Goal: Task Accomplishment & Management: Manage account settings

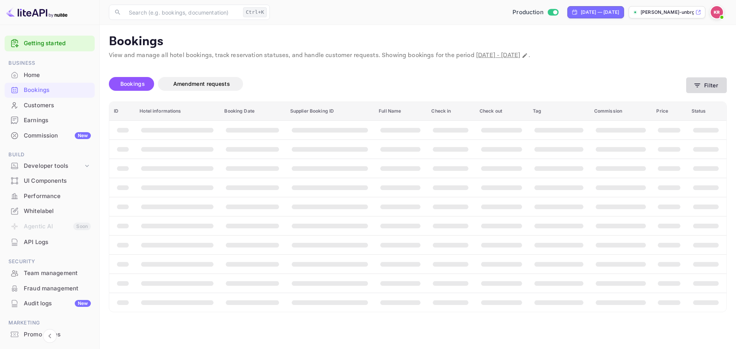
click at [706, 82] on button "Filter" at bounding box center [706, 85] width 41 height 16
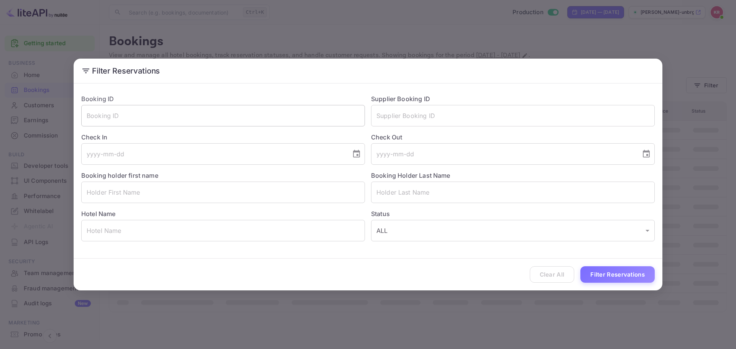
click at [235, 122] on input "text" at bounding box center [223, 115] width 284 height 21
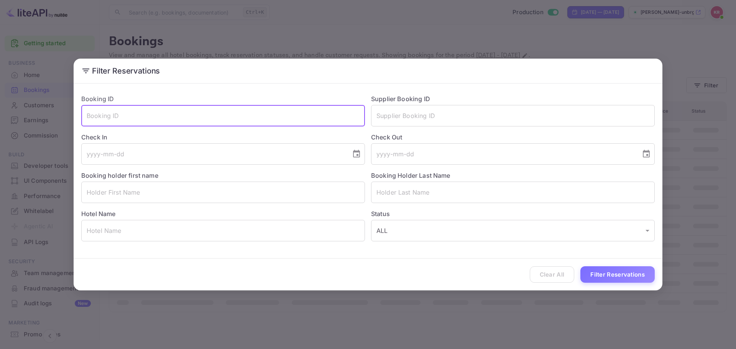
paste input "44Ngij3l-"
type input "44Ngij3l-"
click at [621, 268] on button "Filter Reservations" at bounding box center [617, 274] width 74 height 16
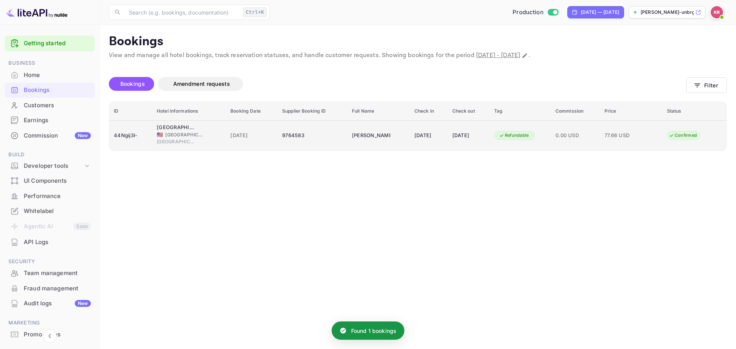
click at [277, 122] on td "9764583" at bounding box center [312, 135] width 70 height 30
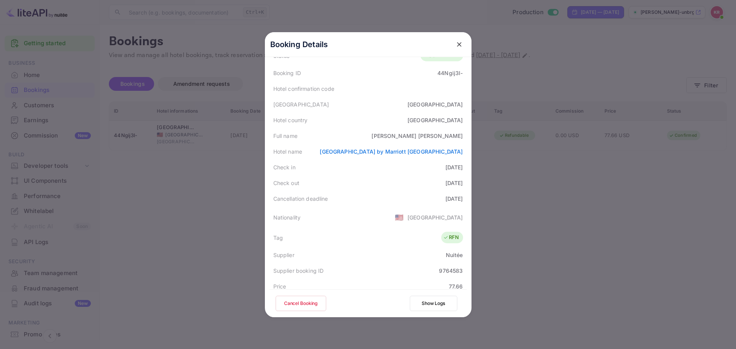
scroll to position [77, 0]
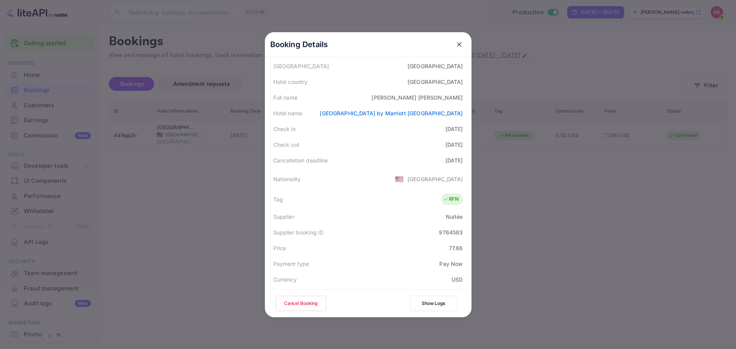
click at [303, 303] on button "Cancel Booking" at bounding box center [300, 303] width 51 height 15
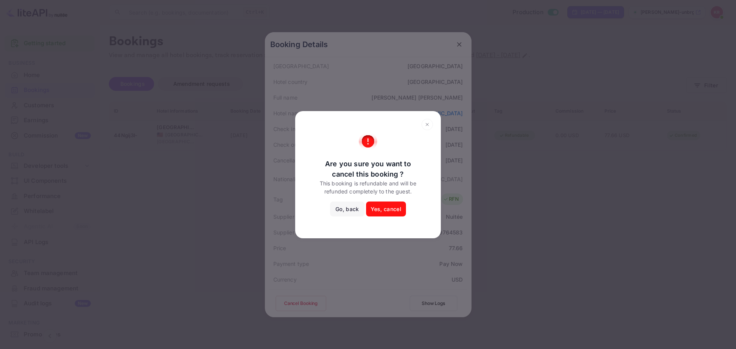
click at [390, 210] on button "Yes, cancel" at bounding box center [386, 209] width 40 height 15
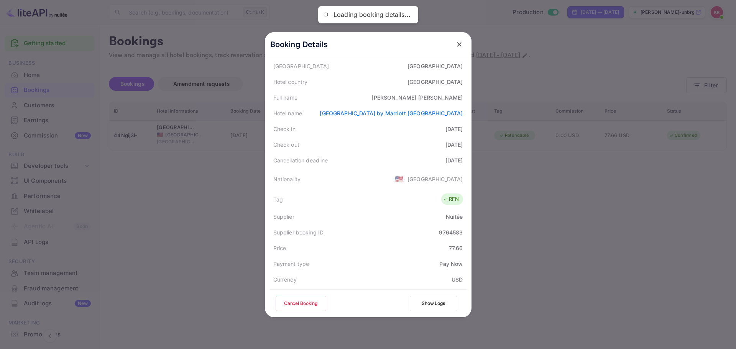
scroll to position [0, 0]
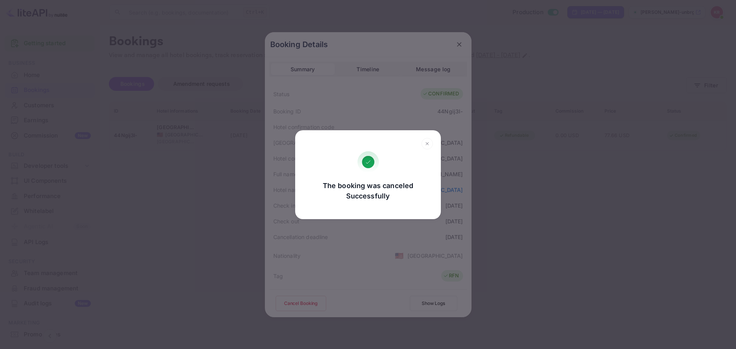
click at [363, 225] on div "The booking was canceled Successfully Go, back Yes, cancel" at bounding box center [368, 174] width 736 height 349
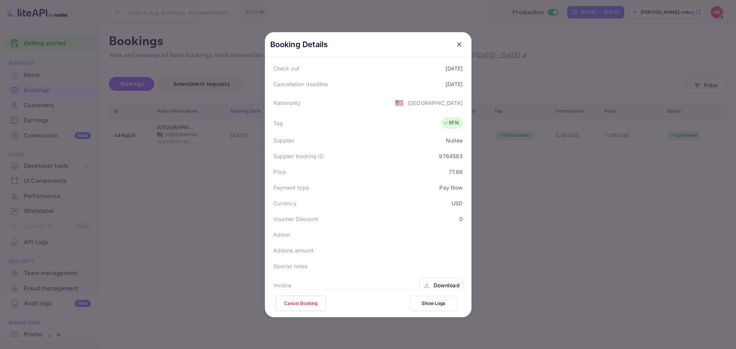
scroll to position [186, 0]
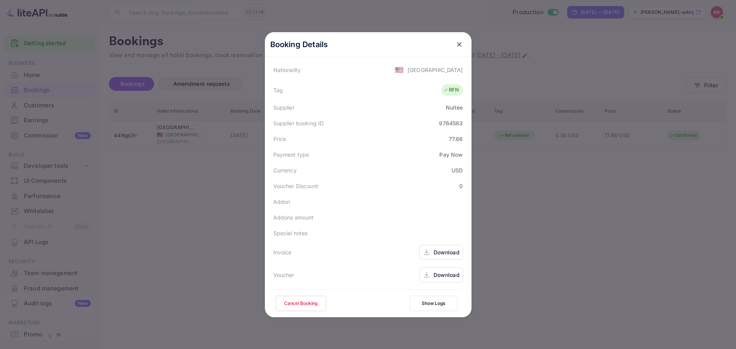
click at [457, 41] on icon "close" at bounding box center [459, 45] width 8 height 8
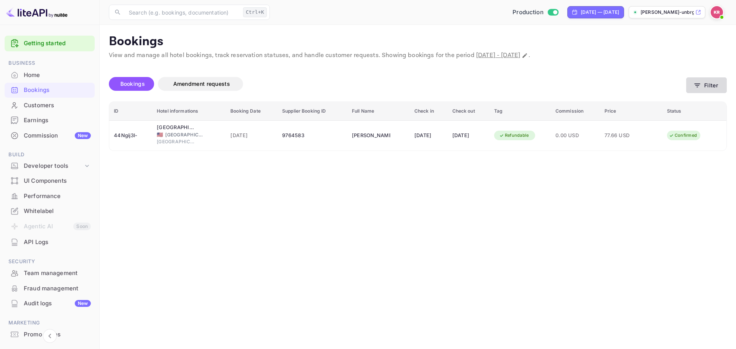
click at [712, 92] on button "Filter" at bounding box center [706, 85] width 41 height 16
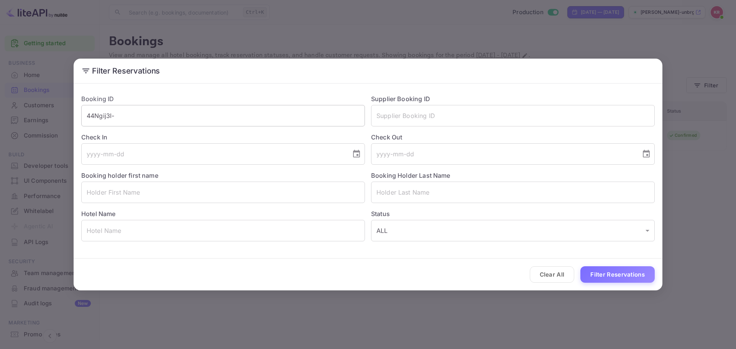
click at [186, 112] on input "44Ngij3l-" at bounding box center [223, 115] width 284 height 21
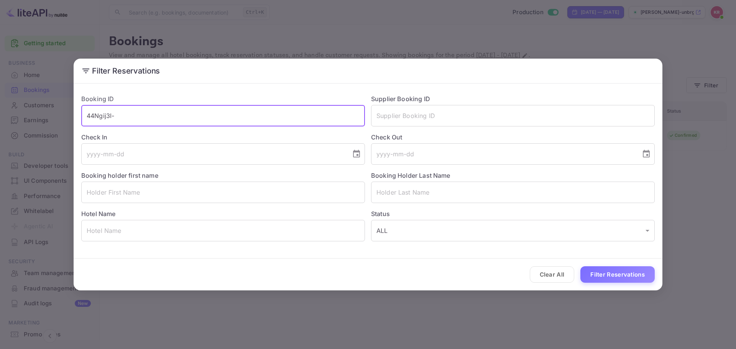
click at [599, 269] on button "Filter Reservations" at bounding box center [617, 274] width 74 height 16
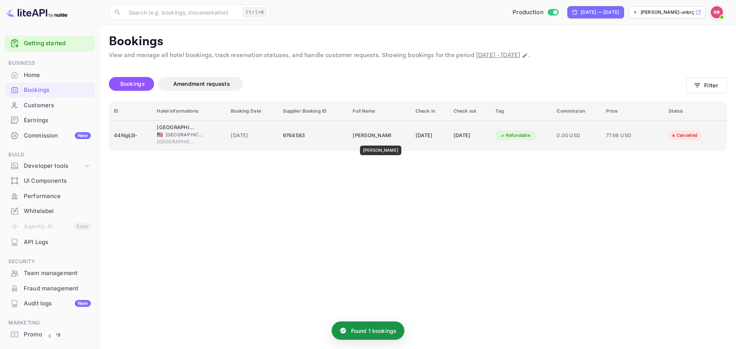
click at [377, 140] on div "[PERSON_NAME]" at bounding box center [372, 136] width 38 height 12
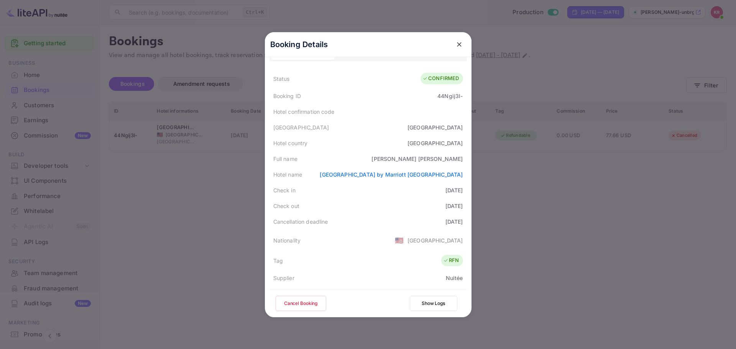
scroll to position [0, 0]
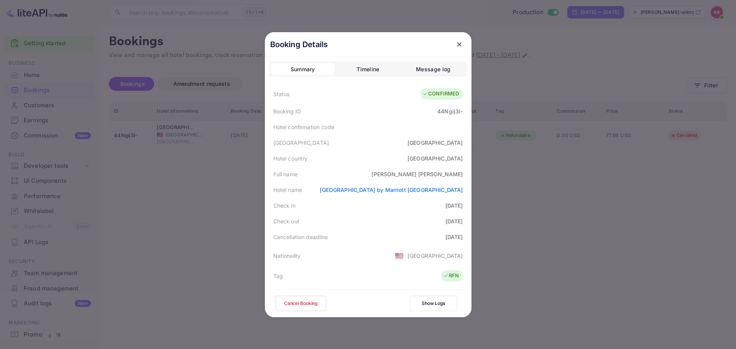
click at [359, 59] on div "Booking Details Summary Timeline Message log Status CONFIRMED Booking ID 44Ngij…" at bounding box center [368, 174] width 207 height 285
click at [362, 66] on div "Timeline" at bounding box center [367, 69] width 23 height 9
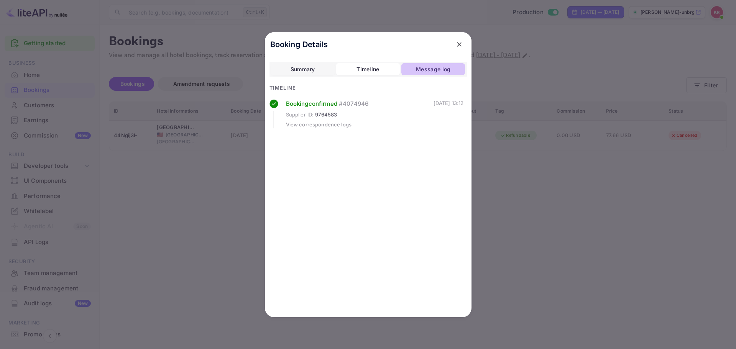
click at [426, 68] on div "Message log" at bounding box center [433, 69] width 34 height 9
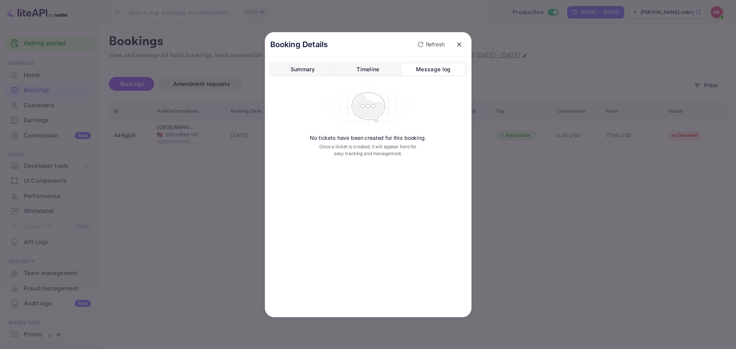
click at [364, 69] on div "Timeline" at bounding box center [367, 69] width 23 height 9
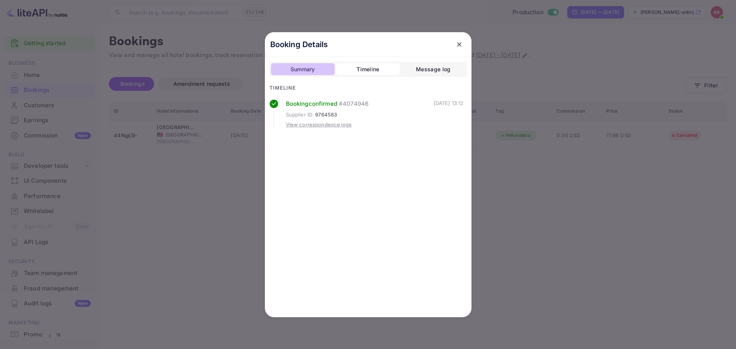
click at [310, 71] on div "Summary" at bounding box center [302, 69] width 25 height 9
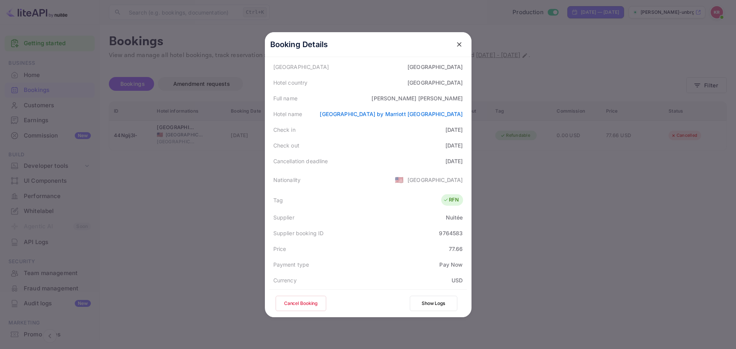
scroll to position [77, 0]
drag, startPoint x: 412, startPoint y: 160, endPoint x: 461, endPoint y: 161, distance: 49.4
click at [461, 161] on div "Cancellation deadline [DATE]" at bounding box center [367, 161] width 197 height 16
click at [454, 166] on div "Cancellation deadline [DATE]" at bounding box center [367, 161] width 197 height 16
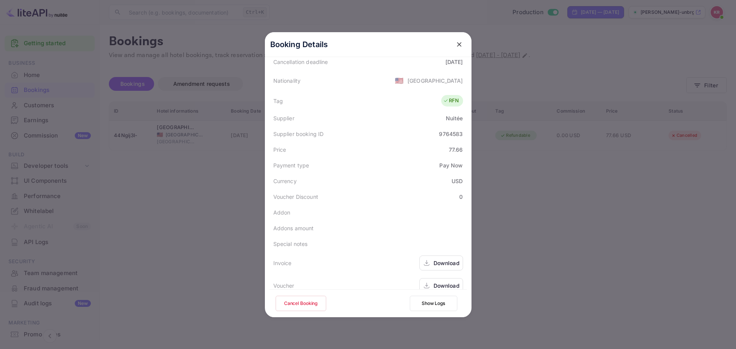
scroll to position [186, 0]
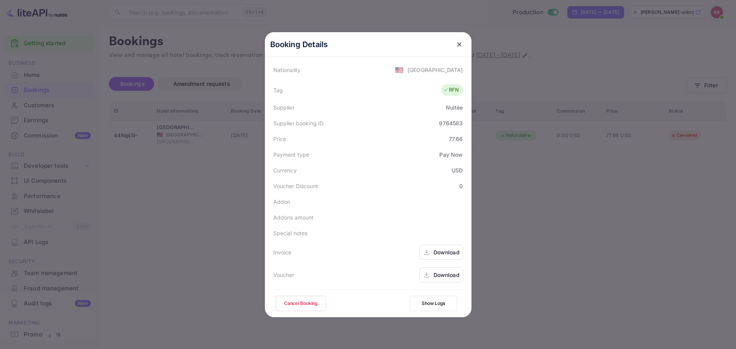
click at [301, 303] on button "Cancel Booking" at bounding box center [300, 303] width 51 height 15
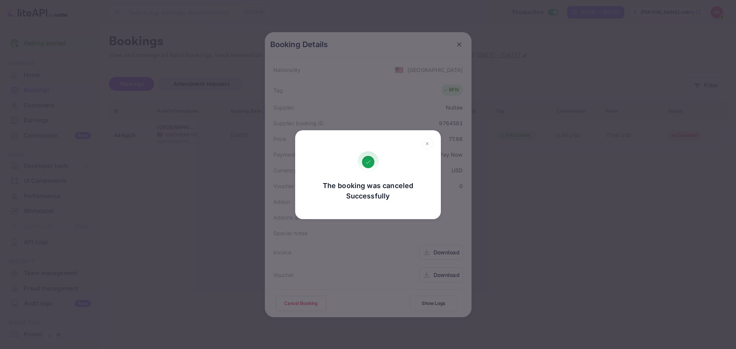
click at [350, 235] on div "The booking was canceled Successfully Go, back Yes, cancel" at bounding box center [368, 174] width 736 height 349
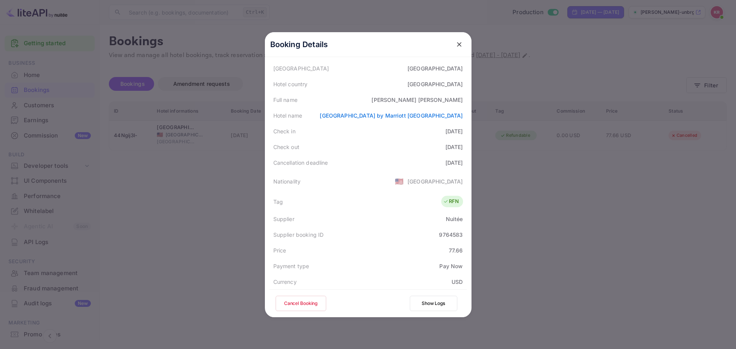
scroll to position [0, 0]
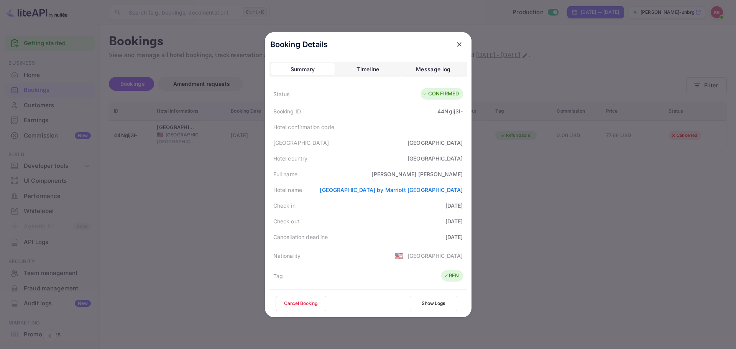
click at [456, 39] on button "close" at bounding box center [459, 45] width 14 height 14
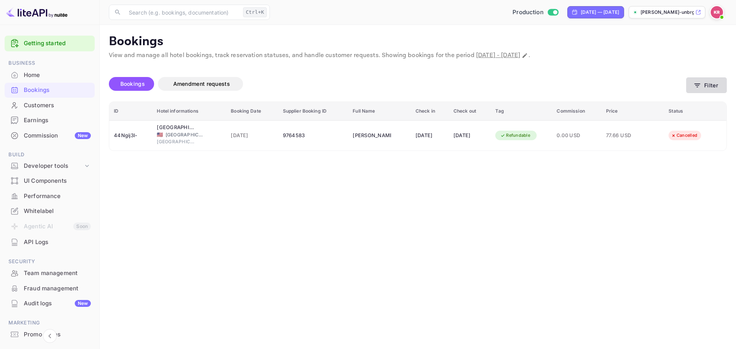
click at [703, 82] on button "Filter" at bounding box center [706, 85] width 41 height 16
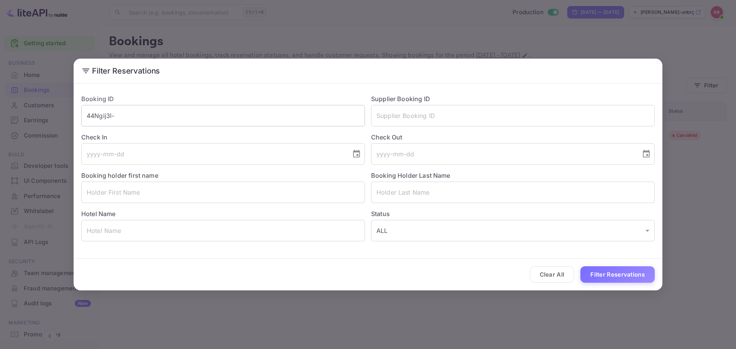
click at [186, 118] on input "44Ngij3l-" at bounding box center [223, 115] width 284 height 21
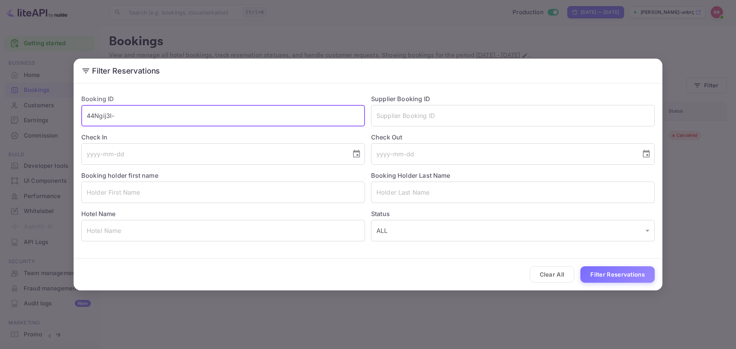
click at [186, 118] on input "44Ngij3l-" at bounding box center [223, 115] width 284 height 21
click at [638, 269] on button "Filter Reservations" at bounding box center [617, 274] width 74 height 16
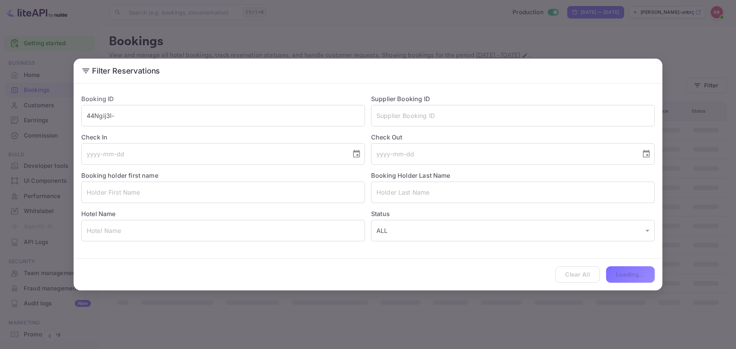
click at [684, 120] on div "Filter Reservations Booking ID 44Ngij3l- ​ Supplier Booking ID ​ Check In ​ Che…" at bounding box center [368, 174] width 736 height 349
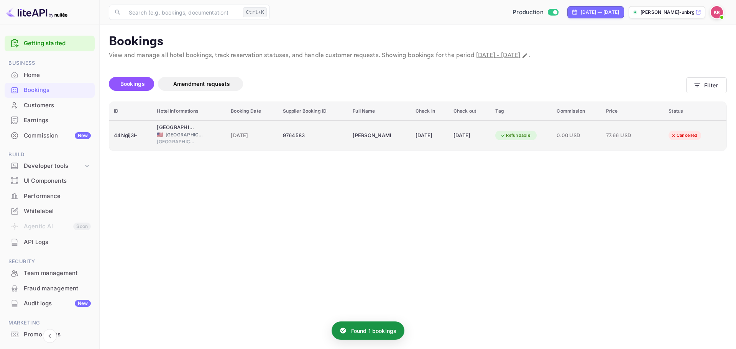
click at [426, 130] on div "[DATE]" at bounding box center [429, 136] width 29 height 12
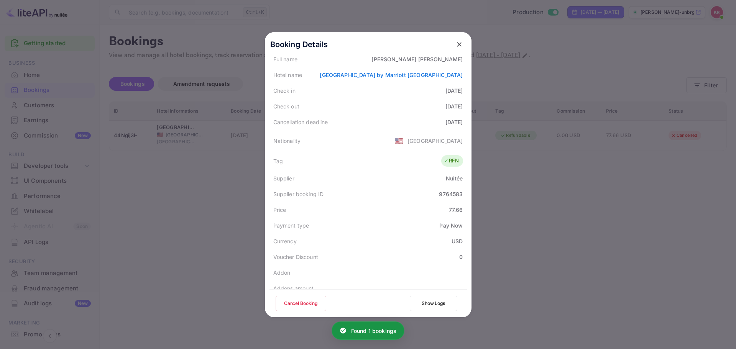
scroll to position [186, 0]
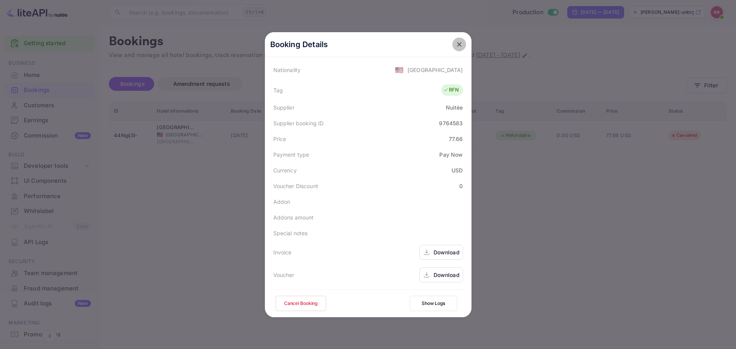
click at [452, 41] on button "close" at bounding box center [459, 45] width 14 height 14
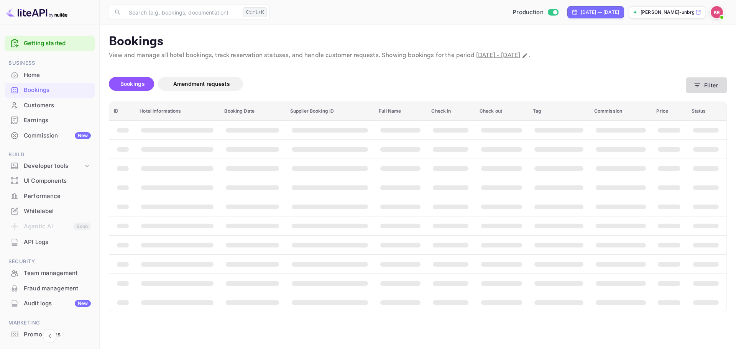
click at [693, 85] on button "Filter" at bounding box center [706, 85] width 41 height 16
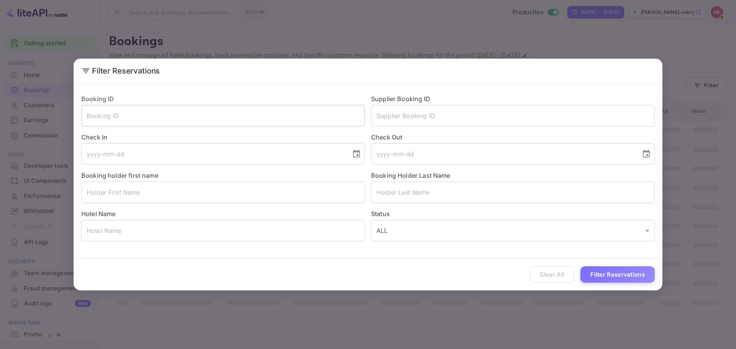
click at [179, 123] on input "text" at bounding box center [223, 115] width 284 height 21
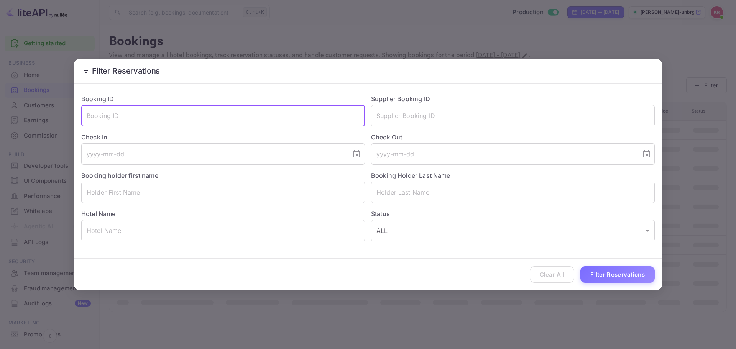
paste input "44Ngij3l-"
type input "44Ngij3l-"
click at [618, 275] on button "Filter Reservations" at bounding box center [617, 274] width 74 height 16
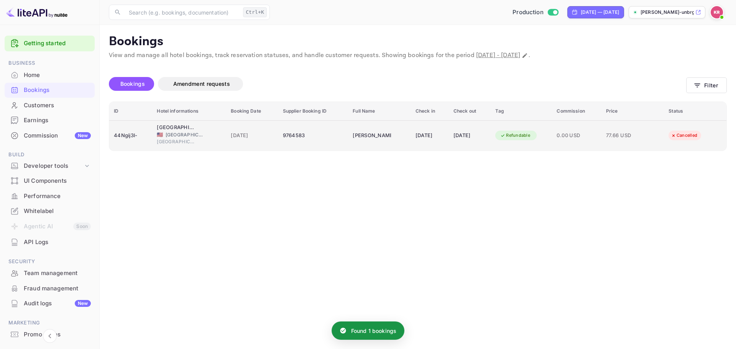
click at [322, 133] on div "9764583" at bounding box center [313, 136] width 61 height 12
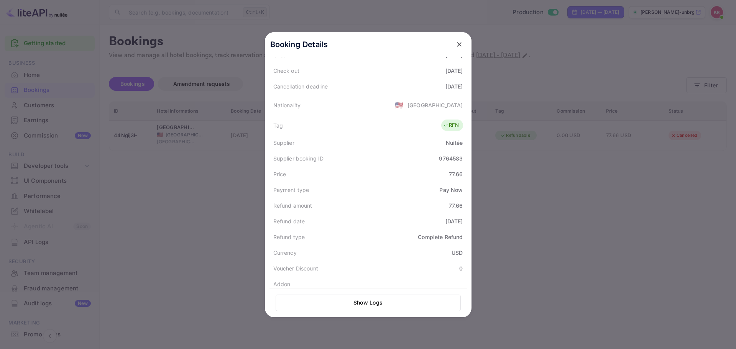
scroll to position [189, 0]
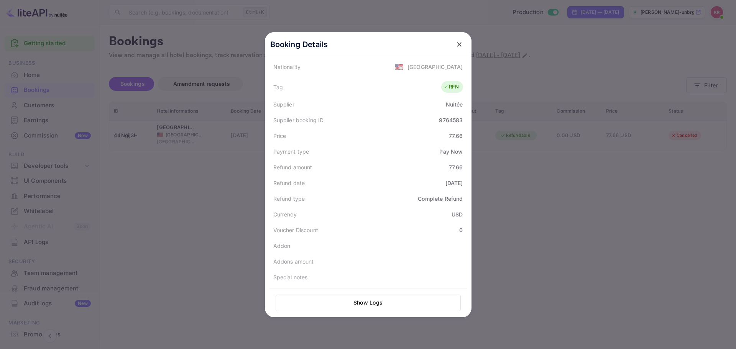
click at [661, 72] on div at bounding box center [368, 174] width 736 height 349
